Goal: Task Accomplishment & Management: Complete application form

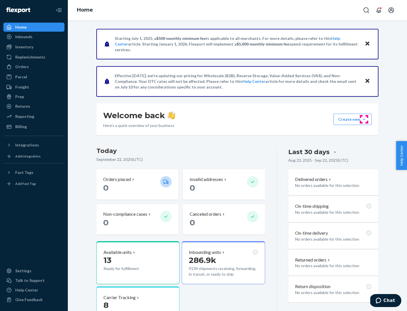
click at [364, 119] on button "Create new Create new inbound Create new order Create new product" at bounding box center [353, 119] width 38 height 11
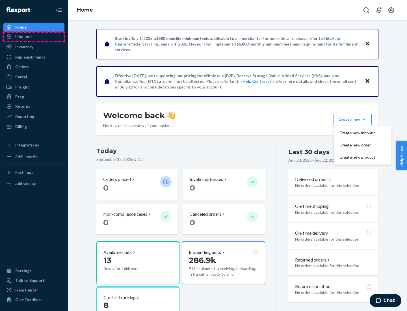
click at [34, 37] on div "Inbounds" at bounding box center [34, 37] width 60 height 8
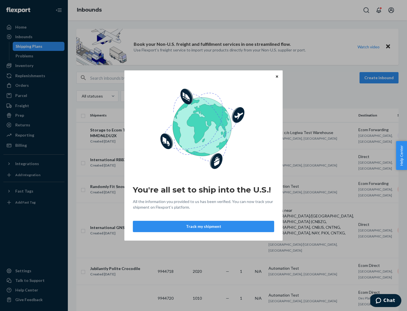
click at [277, 76] on icon "Close" at bounding box center [277, 76] width 2 height 2
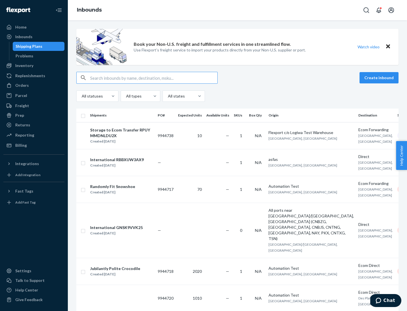
click at [380, 78] on button "Create inbound" at bounding box center [379, 77] width 39 height 11
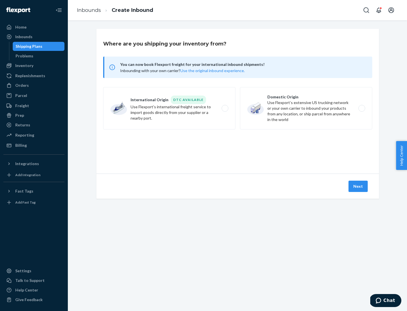
click at [306, 108] on label "Domestic Origin Use Flexport’s extensive US trucking network or your own carrie…" at bounding box center [306, 108] width 132 height 42
click at [362, 108] on input "Domestic Origin Use Flexport’s extensive US trucking network or your own carrie…" at bounding box center [364, 109] width 4 height 4
radio input "true"
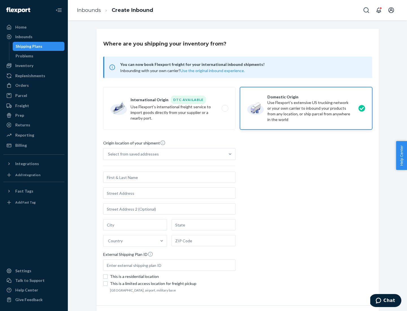
click at [164, 154] on div "Select from saved addresses" at bounding box center [164, 153] width 122 height 11
click at [109, 154] on input "Select from saved addresses" at bounding box center [108, 154] width 1 height 6
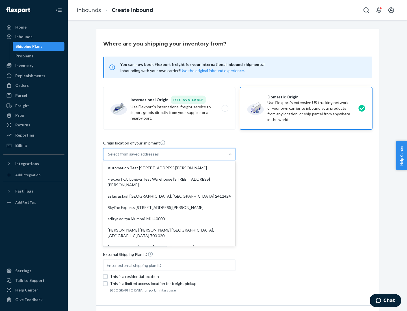
scroll to position [2, 0]
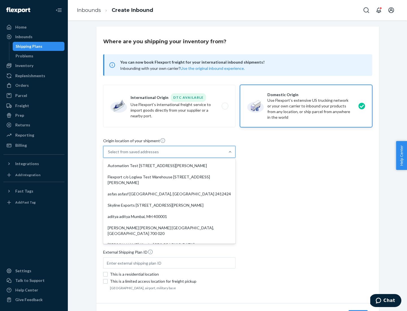
click at [169, 166] on div "Automation Test [STREET_ADDRESS][PERSON_NAME]" at bounding box center [169, 165] width 130 height 11
click at [109, 155] on input "option Automation Test [STREET_ADDRESS][PERSON_NAME]. 9 results available. Use …" at bounding box center [108, 152] width 1 height 6
type input "Automation Test"
type input "9th Floor"
type input "[GEOGRAPHIC_DATA]"
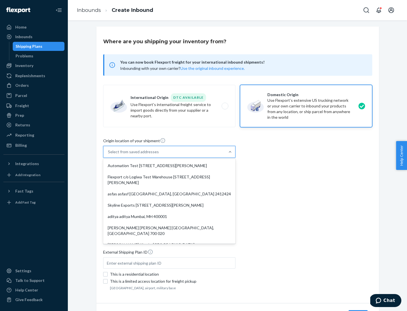
type input "CA"
type input "94104"
type input "[STREET_ADDRESS][PERSON_NAME]"
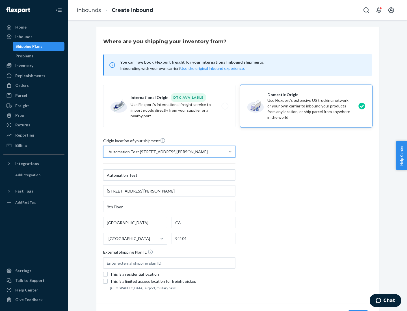
scroll to position [33, 0]
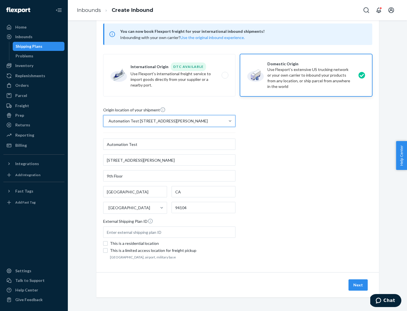
click at [358, 285] on button "Next" at bounding box center [358, 284] width 19 height 11
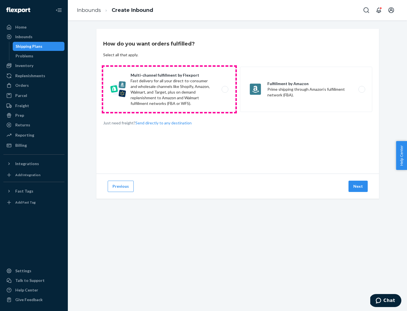
click at [169, 89] on label "Multi-channel fulfillment by Flexport Fast delivery for all your direct-to-cons…" at bounding box center [169, 89] width 132 height 45
click at [225, 89] on input "Multi-channel fulfillment by Flexport Fast delivery for all your direct-to-cons…" at bounding box center [227, 90] width 4 height 4
radio input "true"
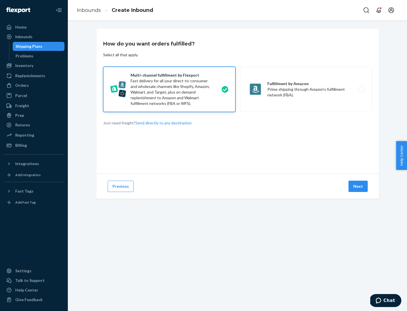
click at [358, 186] on button "Next" at bounding box center [358, 186] width 19 height 11
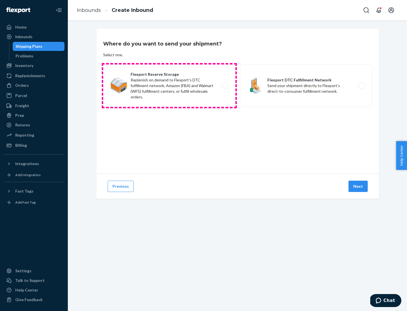
click at [169, 86] on label "Flexport Reserve Storage Replenish on demand to Flexport's DTC fulfillment netw…" at bounding box center [169, 85] width 132 height 42
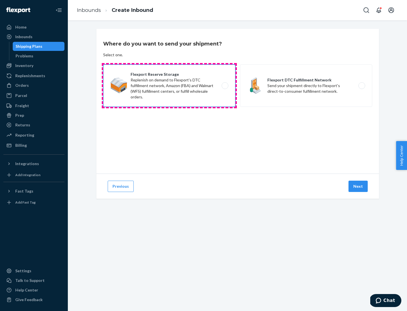
click at [225, 86] on input "Flexport Reserve Storage Replenish on demand to Flexport's DTC fulfillment netw…" at bounding box center [227, 86] width 4 height 4
radio input "true"
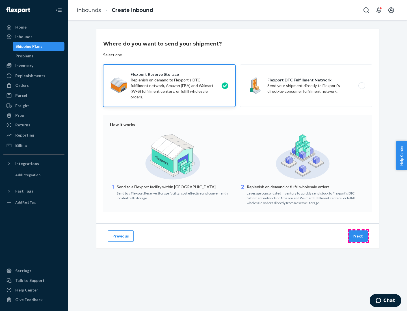
click at [358, 236] on button "Next" at bounding box center [358, 235] width 19 height 11
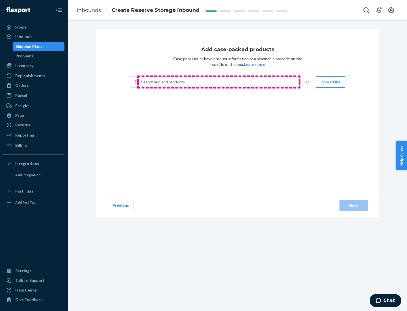
click at [219, 82] on div "Search and add products" at bounding box center [218, 82] width 159 height 10
click at [142, 82] on input "Search and add products" at bounding box center [141, 82] width 1 height 6
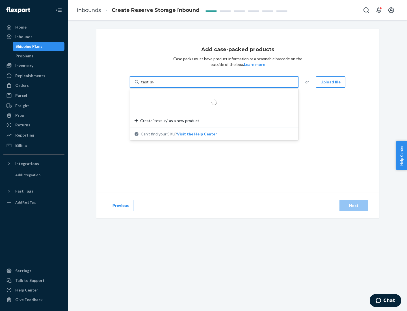
type input "test-syn"
click at [212, 96] on div "test - syn - test" at bounding box center [212, 96] width 155 height 6
click at [156, 85] on input "test-syn" at bounding box center [148, 82] width 15 height 6
type input "1"
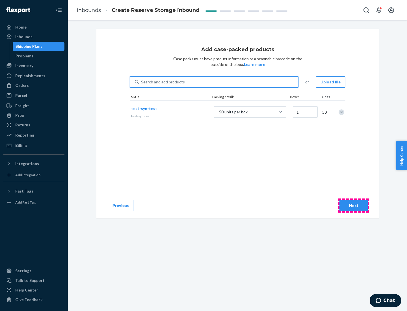
click at [354, 206] on div "Next" at bounding box center [353, 206] width 19 height 6
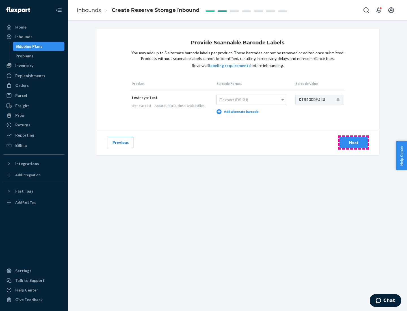
click at [354, 142] on div "Next" at bounding box center [353, 143] width 19 height 6
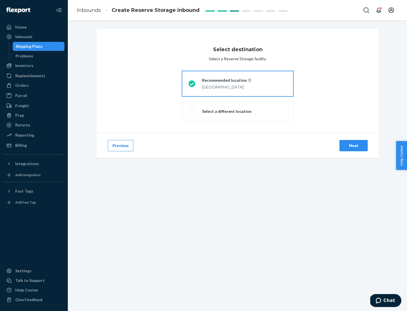
click at [354, 146] on div "Next" at bounding box center [353, 146] width 19 height 6
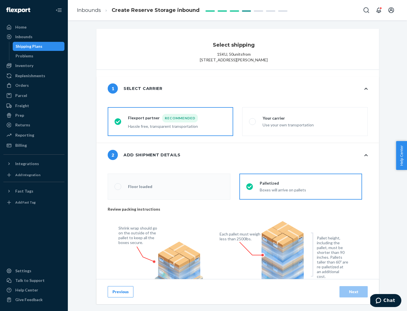
radio input "false"
type input "1"
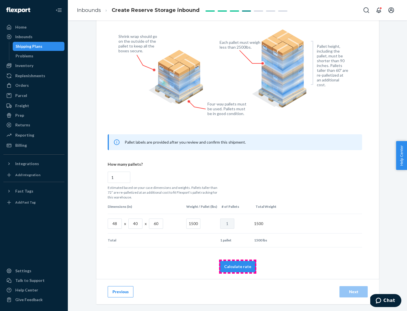
click at [238, 266] on button "Calculate rate" at bounding box center [237, 266] width 37 height 11
radio input "false"
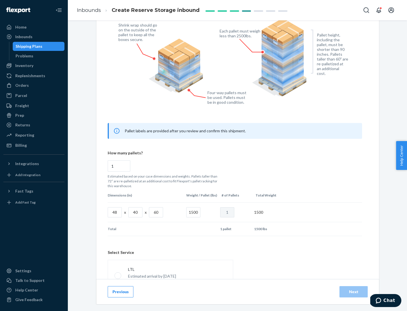
scroll to position [250, 0]
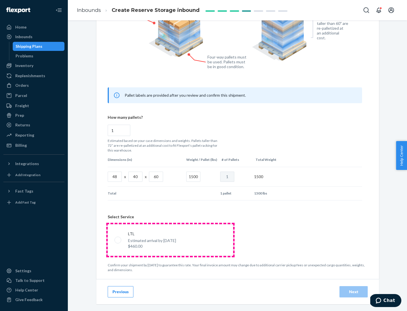
click at [170, 240] on p "Estimated arrival by [DATE]" at bounding box center [152, 241] width 48 height 6
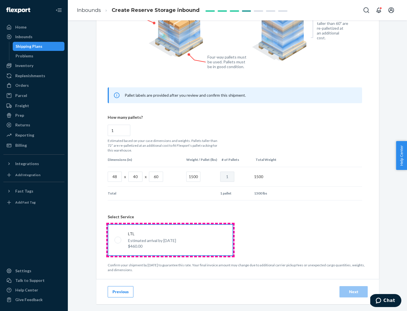
click at [118, 240] on input "LTL Estimated arrival by [DATE] $460.00" at bounding box center [116, 240] width 4 height 4
radio input "true"
radio input "false"
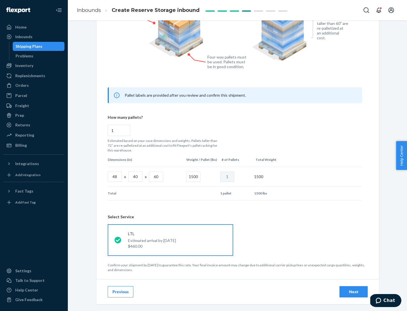
click at [354, 291] on div "Next" at bounding box center [353, 292] width 19 height 6
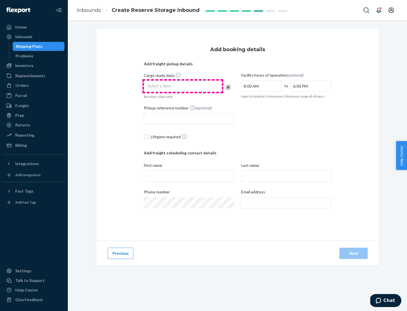
click at [183, 86] on div "Select a date" at bounding box center [183, 86] width 78 height 11
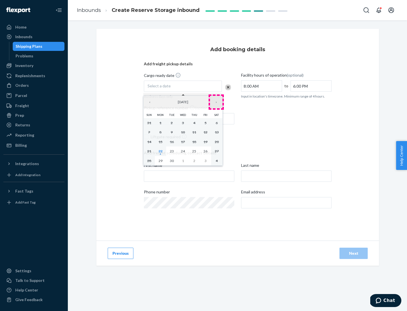
click at [216, 102] on button "›" at bounding box center [216, 102] width 12 height 12
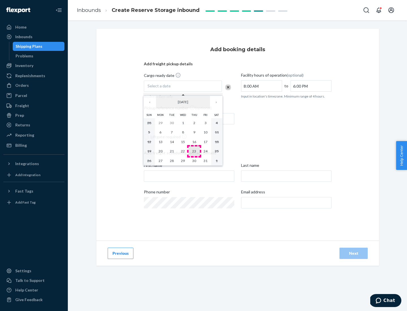
click at [194, 151] on abbr "23" at bounding box center [194, 151] width 4 height 4
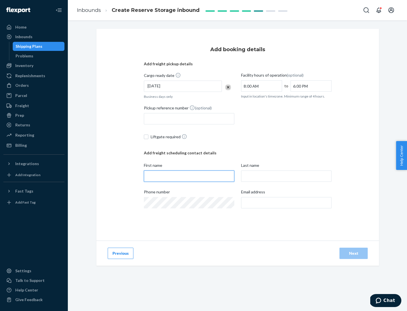
click at [189, 176] on input "First name" at bounding box center [189, 175] width 90 height 11
type input "[PERSON_NAME]"
click at [286, 176] on input "Last name" at bounding box center [286, 175] width 90 height 11
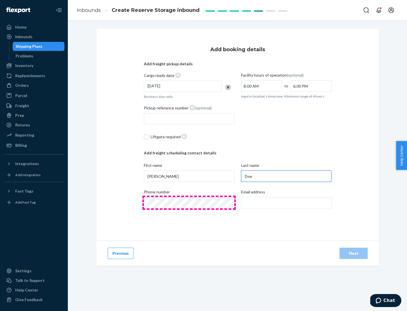
type input "Doe"
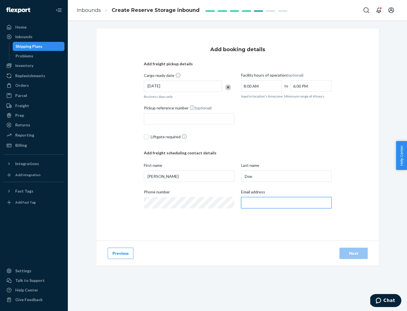
click at [286, 203] on input "Email address" at bounding box center [286, 202] width 90 height 11
type input "[EMAIL_ADDRESS][DOMAIN_NAME]"
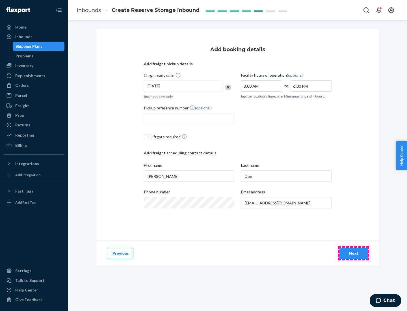
click at [354, 253] on div "Next" at bounding box center [353, 253] width 19 height 6
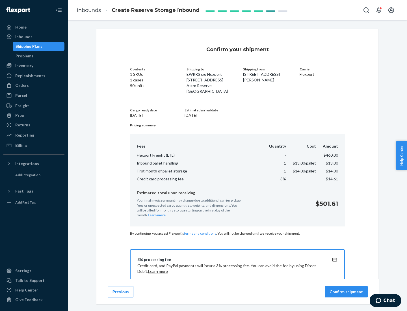
scroll to position [81, 0]
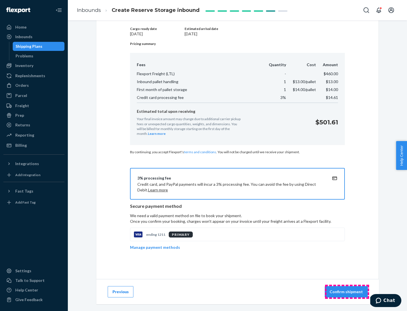
click at [347, 292] on p "Confirm shipment" at bounding box center [346, 292] width 33 height 6
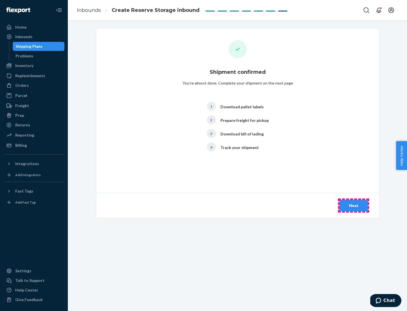
click at [354, 206] on div "Next" at bounding box center [353, 206] width 19 height 6
